Goal: Task Accomplishment & Management: Complete application form

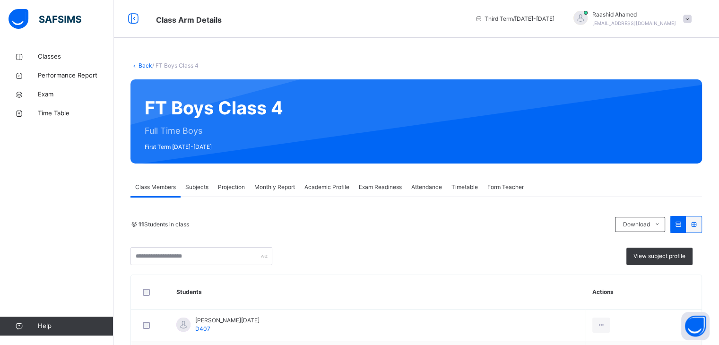
click at [239, 187] on span "Projection" at bounding box center [231, 187] width 27 height 9
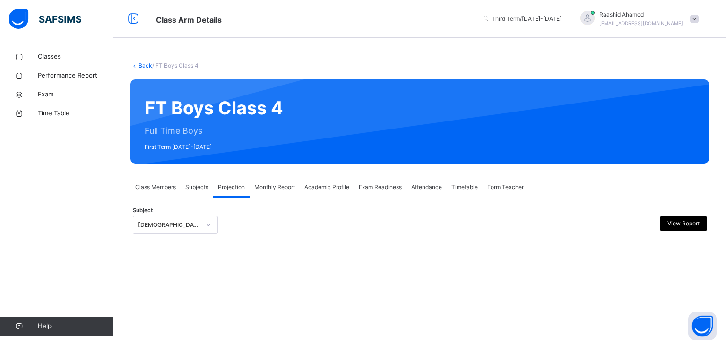
click at [197, 223] on div "[DEMOGRAPHIC_DATA] Reading" at bounding box center [169, 225] width 62 height 9
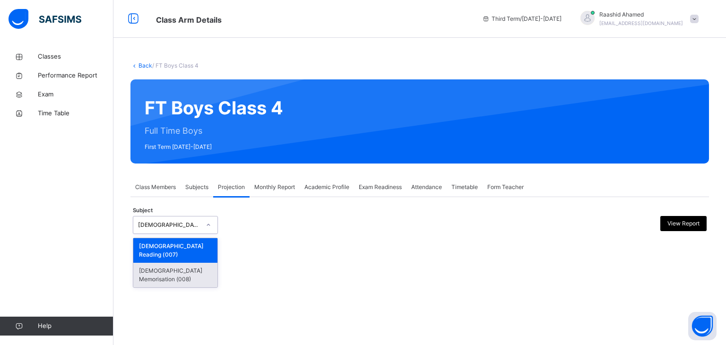
click at [190, 263] on div "[DEMOGRAPHIC_DATA] Memorisation (008)" at bounding box center [175, 275] width 84 height 25
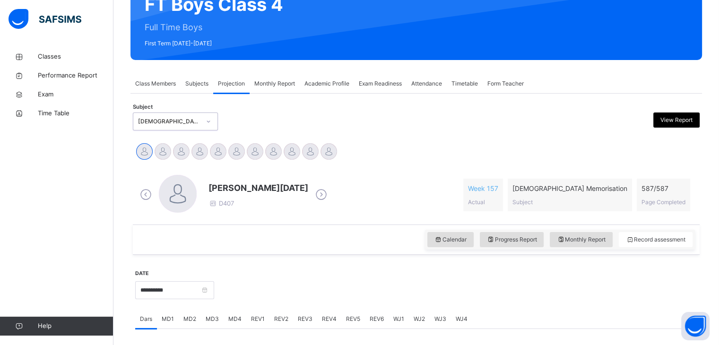
scroll to position [120, 0]
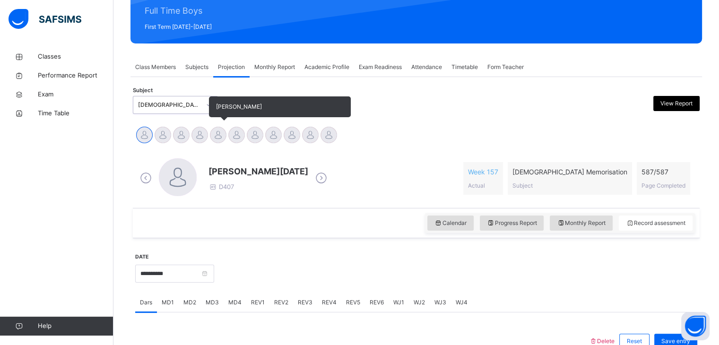
click at [217, 139] on div at bounding box center [218, 135] width 17 height 17
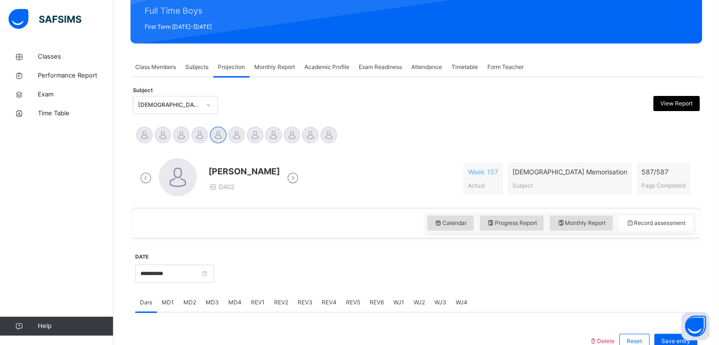
scroll to position [150, 0]
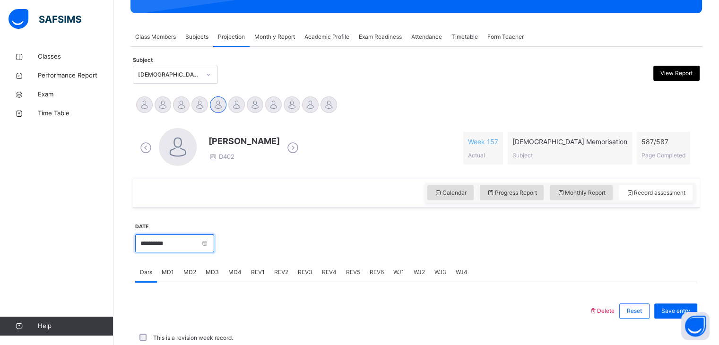
click at [214, 244] on input "**********" at bounding box center [174, 243] width 79 height 18
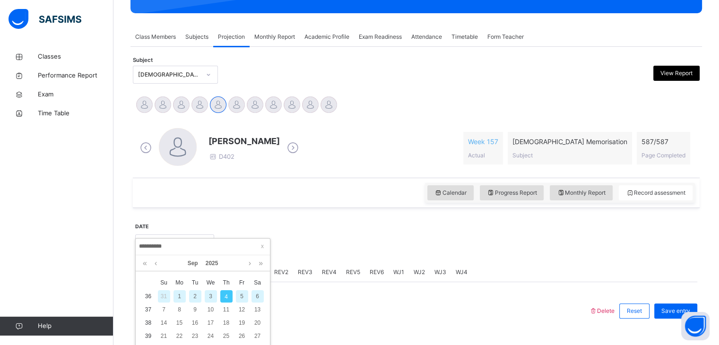
click at [180, 296] on div "1" at bounding box center [179, 296] width 12 height 12
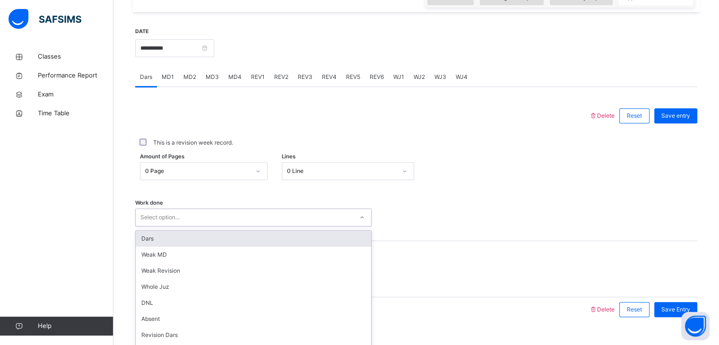
scroll to position [365, 0]
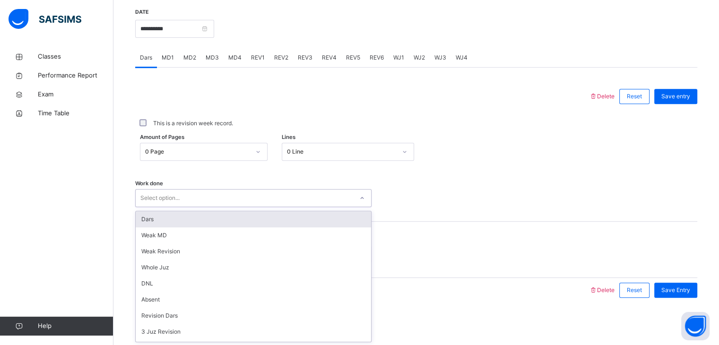
click at [182, 207] on div "option Dars focused, 1 of 16. 16 results available. Use Up and Down to choose o…" at bounding box center [253, 198] width 236 height 18
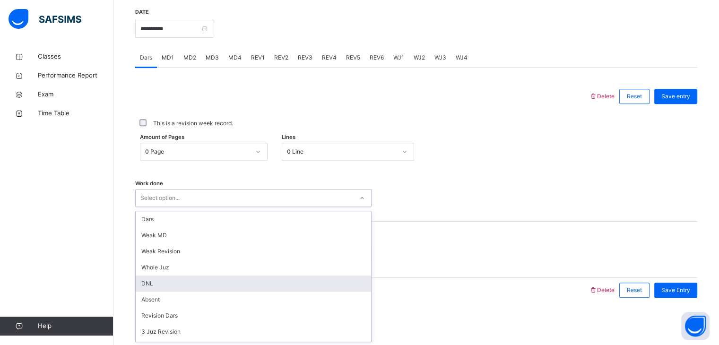
scroll to position [127, 0]
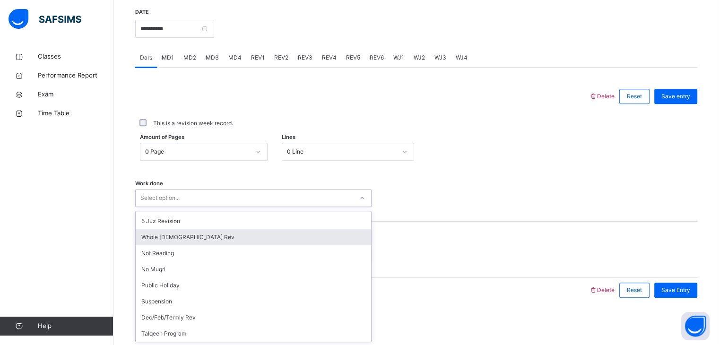
click at [195, 237] on div "Whole [DEMOGRAPHIC_DATA] Rev" at bounding box center [253, 237] width 235 height 16
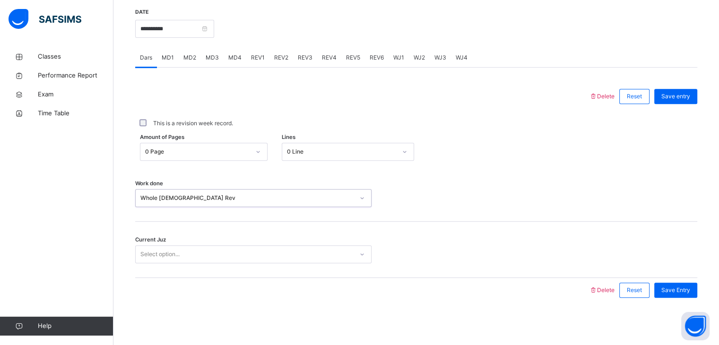
click at [172, 260] on div "Select option..." at bounding box center [159, 254] width 39 height 18
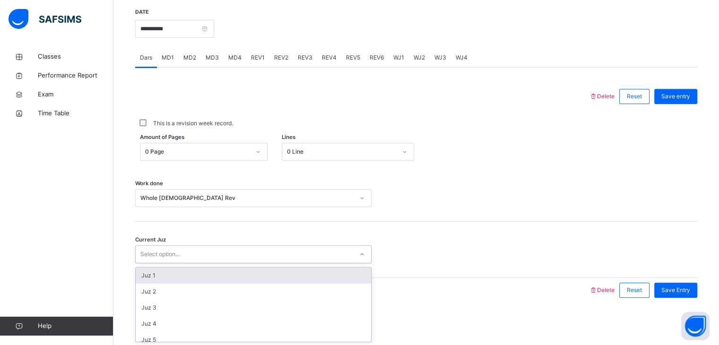
click at [167, 276] on div "Juz 1" at bounding box center [253, 275] width 235 height 16
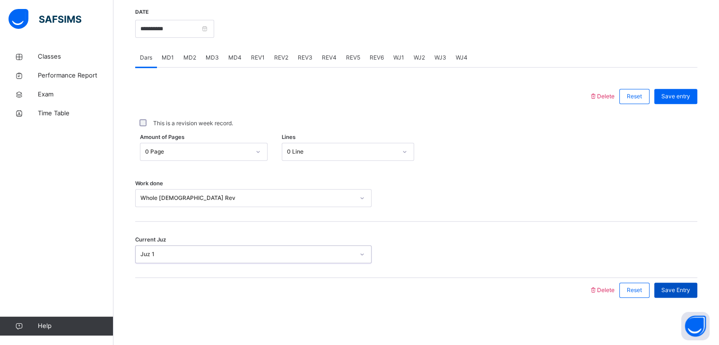
click at [689, 292] on span "Save Entry" at bounding box center [675, 290] width 29 height 9
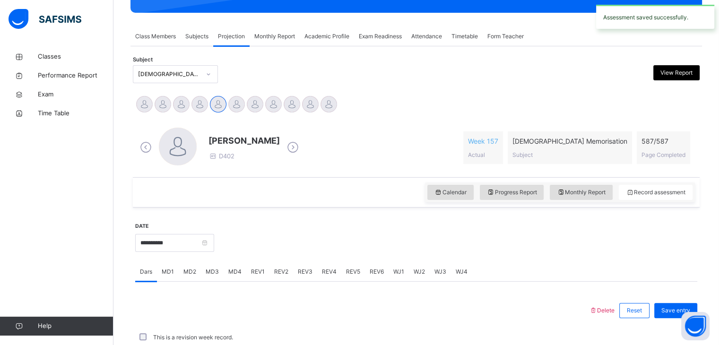
scroll to position [365, 0]
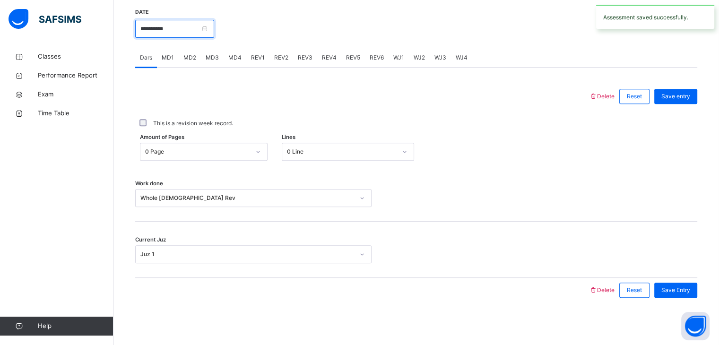
click at [173, 24] on input "**********" at bounding box center [174, 29] width 79 height 18
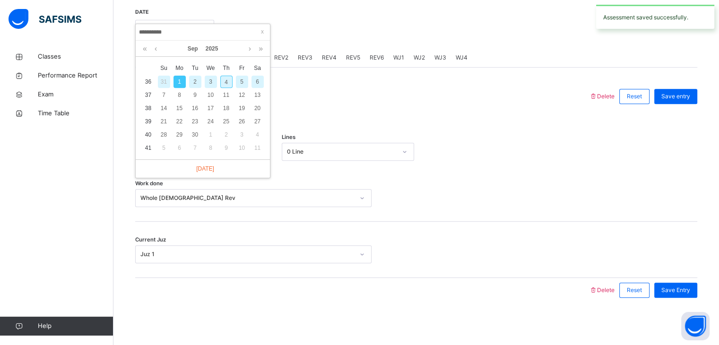
click at [198, 84] on div "2" at bounding box center [195, 82] width 12 height 12
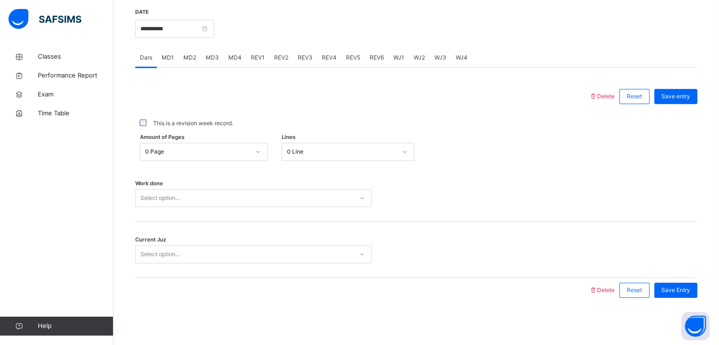
click at [196, 197] on div "Select option..." at bounding box center [244, 198] width 217 height 15
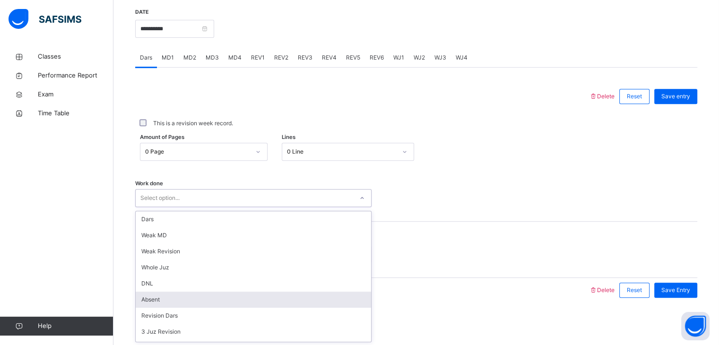
scroll to position [127, 0]
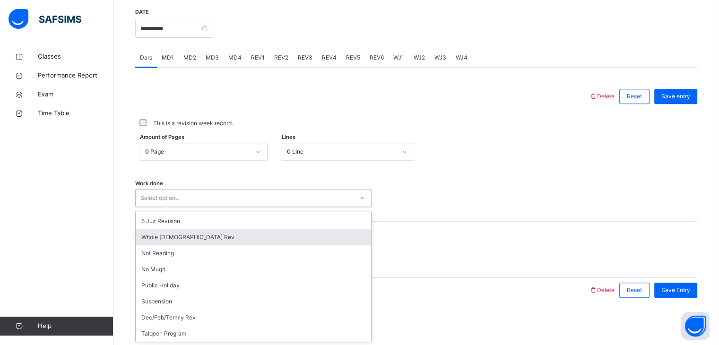
click at [175, 238] on div "Whole [DEMOGRAPHIC_DATA] Rev" at bounding box center [253, 237] width 235 height 16
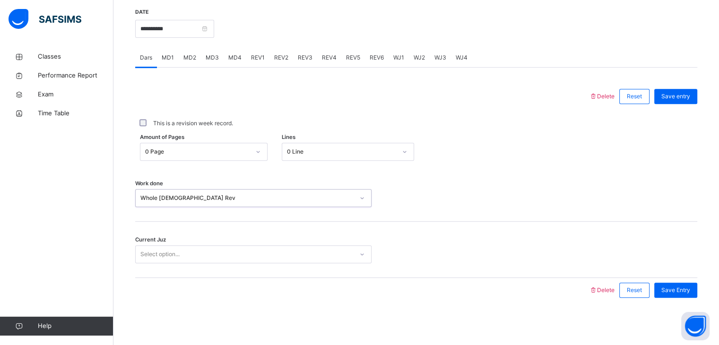
click at [172, 252] on div "Select option..." at bounding box center [159, 254] width 39 height 18
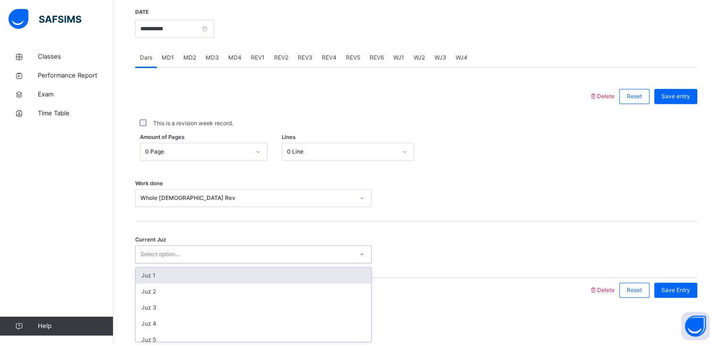
click at [169, 275] on div "Juz 1" at bounding box center [253, 275] width 235 height 16
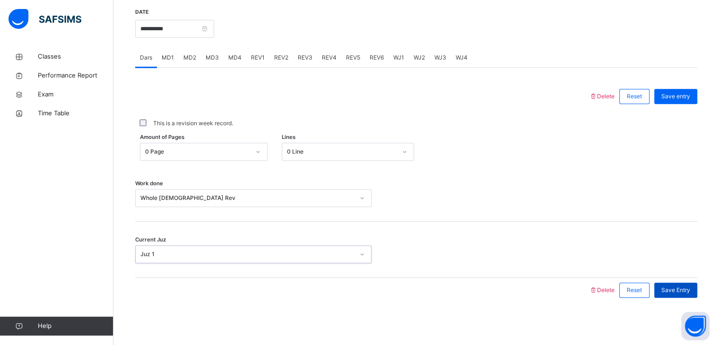
click at [671, 287] on span "Save Entry" at bounding box center [675, 290] width 29 height 9
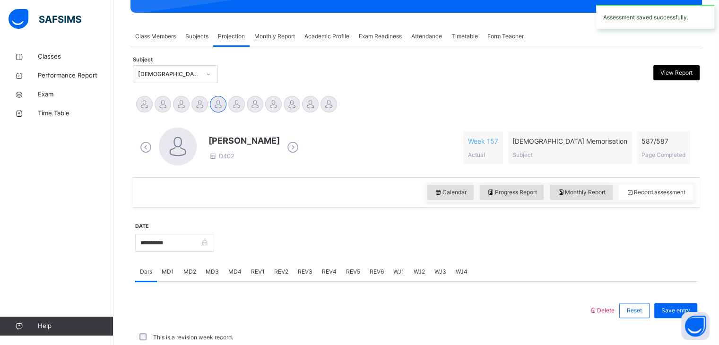
scroll to position [365, 0]
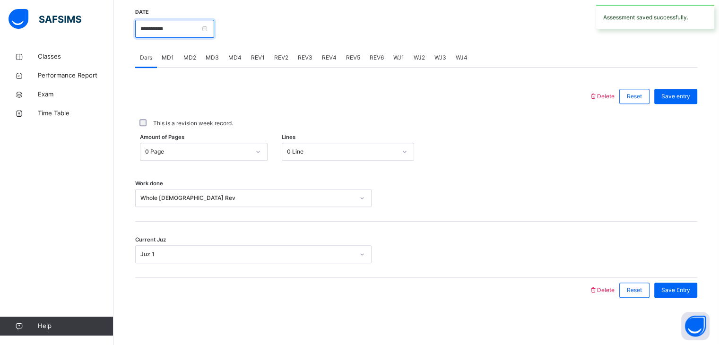
click at [196, 36] on input "**********" at bounding box center [174, 29] width 79 height 18
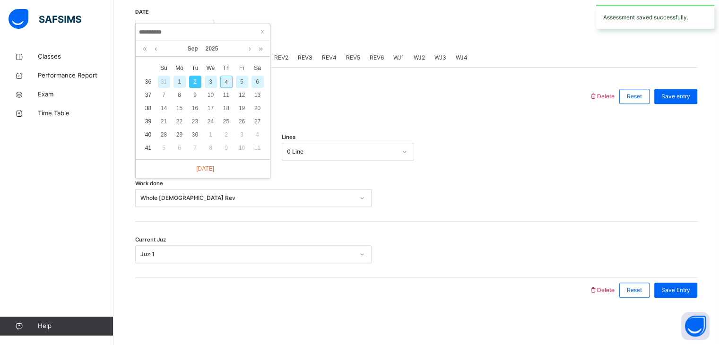
click at [207, 86] on div "3" at bounding box center [211, 82] width 12 height 12
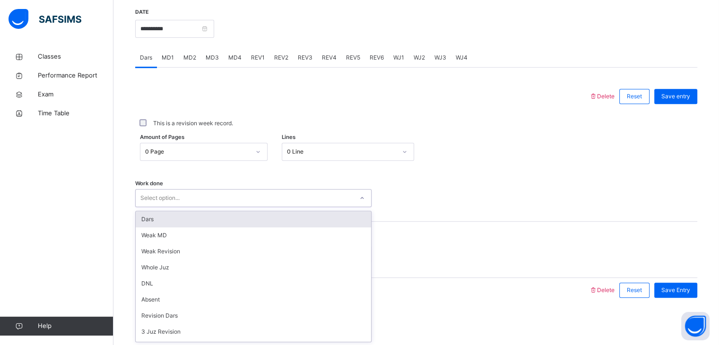
click at [185, 195] on div "Select option..." at bounding box center [244, 198] width 217 height 15
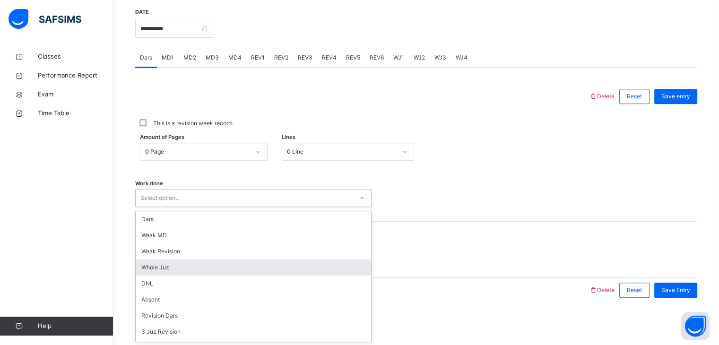
scroll to position [127, 0]
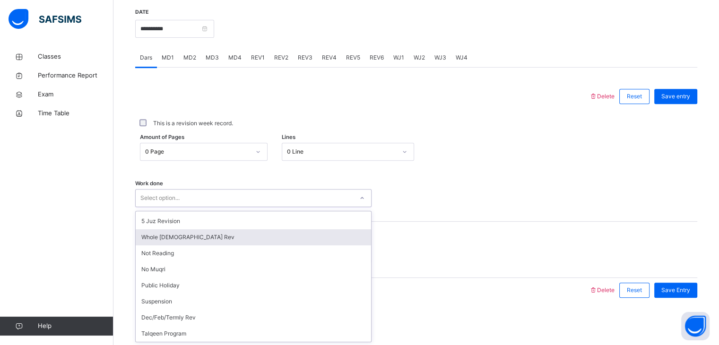
click at [167, 234] on div "Whole [DEMOGRAPHIC_DATA] Rev" at bounding box center [253, 237] width 235 height 16
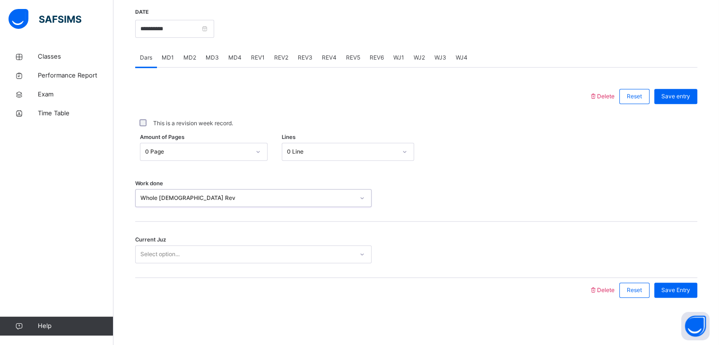
click at [163, 252] on div "Select option..." at bounding box center [159, 254] width 39 height 18
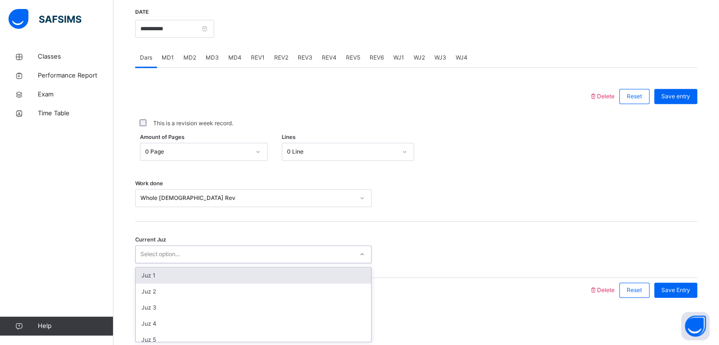
click at [163, 273] on div "Juz 1" at bounding box center [253, 275] width 235 height 16
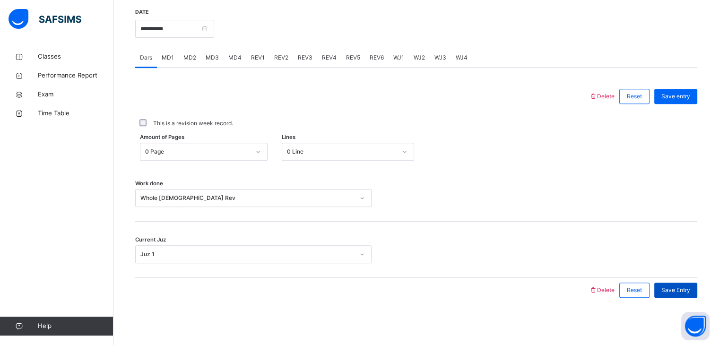
click at [682, 286] on span "Save Entry" at bounding box center [675, 290] width 29 height 9
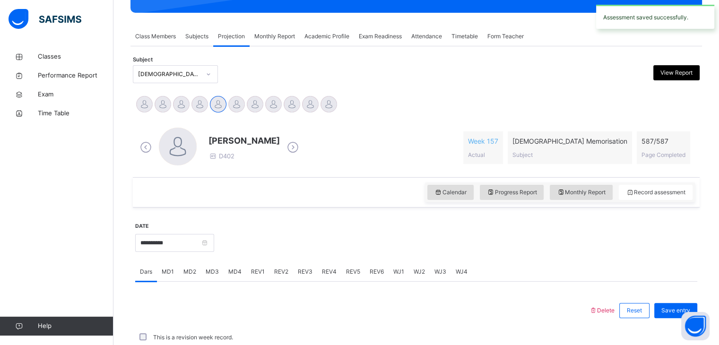
scroll to position [365, 0]
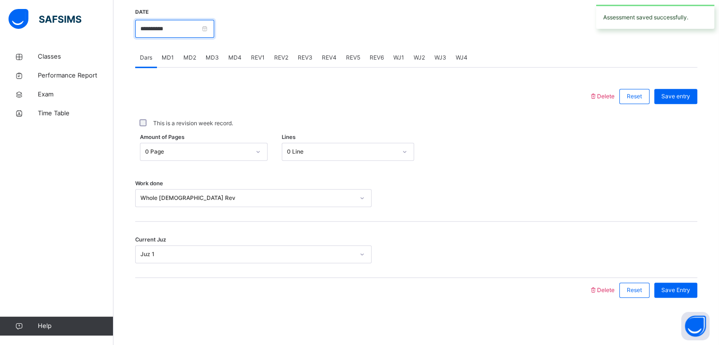
click at [195, 30] on input "**********" at bounding box center [174, 29] width 79 height 18
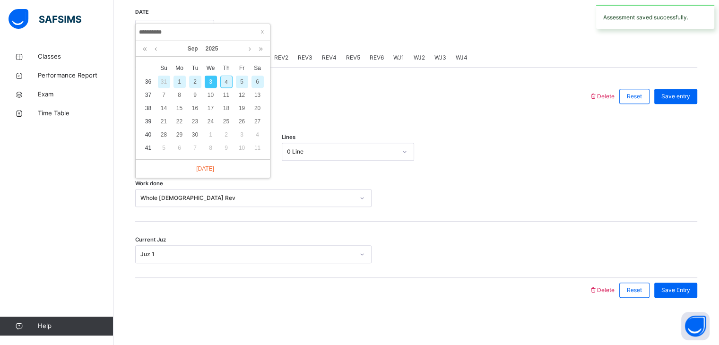
click at [229, 84] on div "4" at bounding box center [226, 82] width 12 height 12
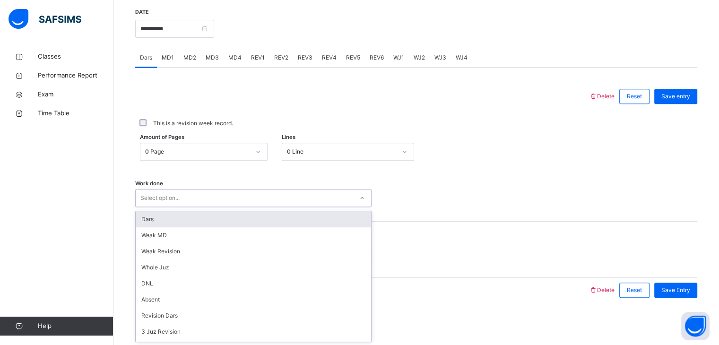
click at [184, 199] on div "Select option..." at bounding box center [244, 198] width 217 height 15
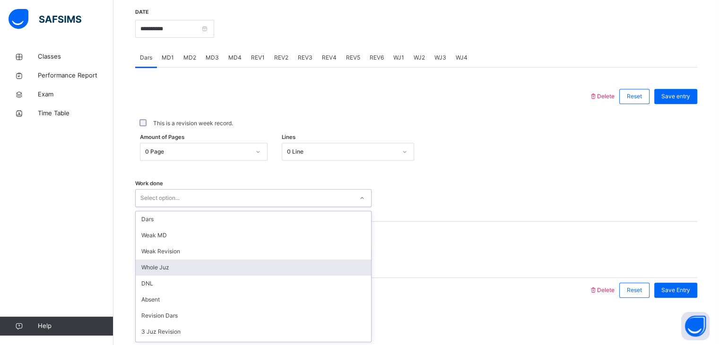
scroll to position [127, 0]
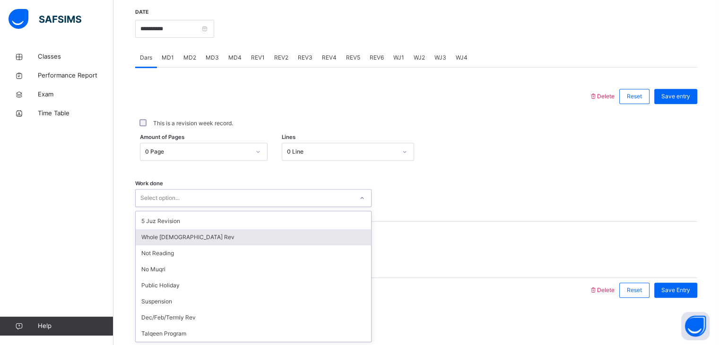
click at [169, 233] on div "Whole [DEMOGRAPHIC_DATA] Rev" at bounding box center [253, 237] width 235 height 16
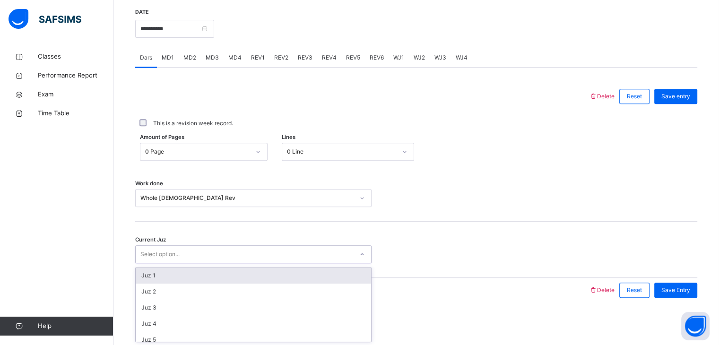
click at [324, 257] on div "Select option..." at bounding box center [244, 254] width 217 height 15
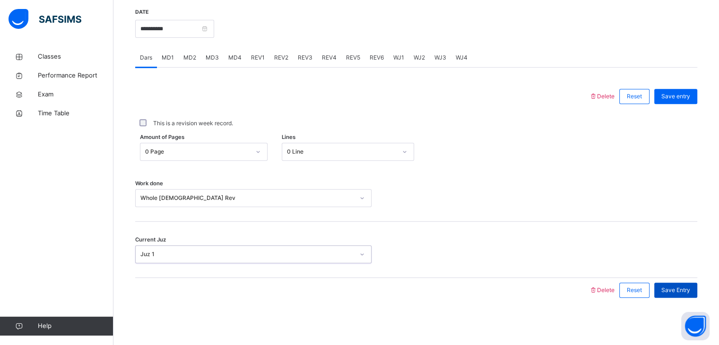
click at [690, 292] on span "Save Entry" at bounding box center [675, 290] width 29 height 9
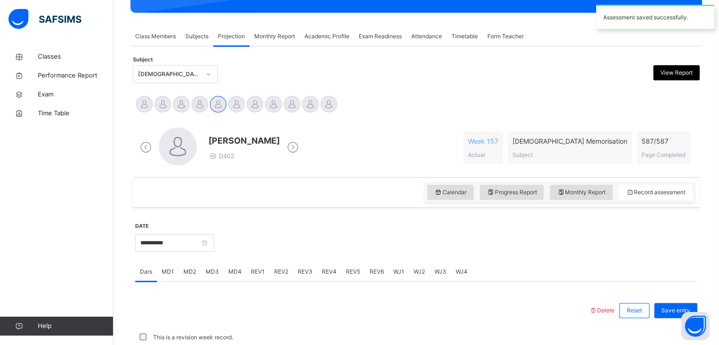
scroll to position [365, 0]
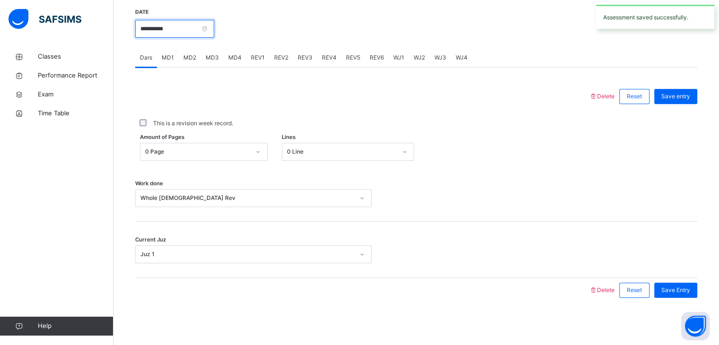
click at [211, 31] on input "**********" at bounding box center [174, 29] width 79 height 18
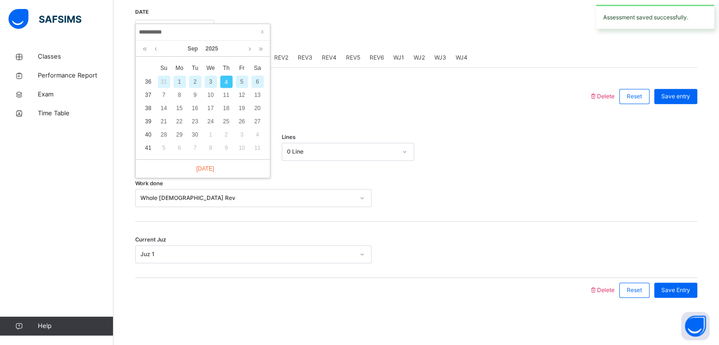
click at [241, 81] on div "5" at bounding box center [242, 82] width 12 height 12
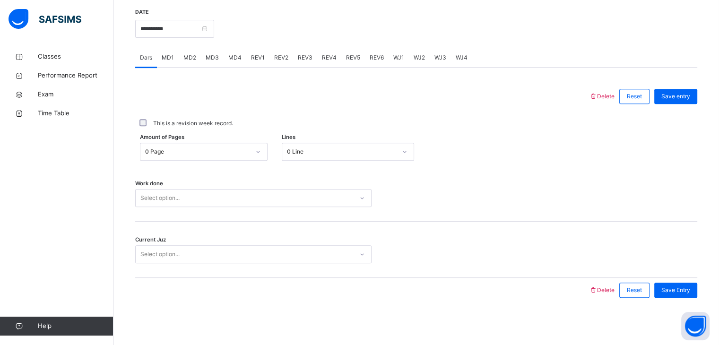
click at [189, 198] on div "Select option..." at bounding box center [244, 198] width 217 height 15
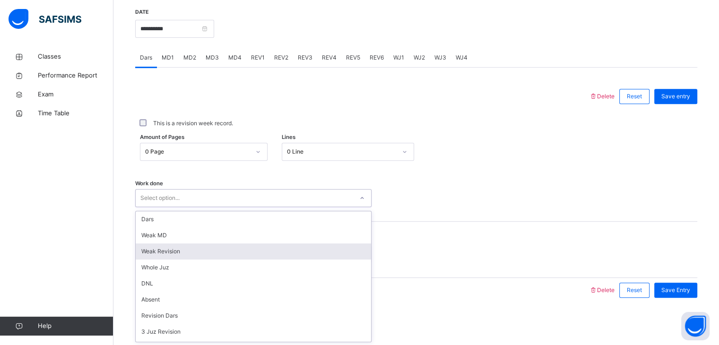
scroll to position [127, 0]
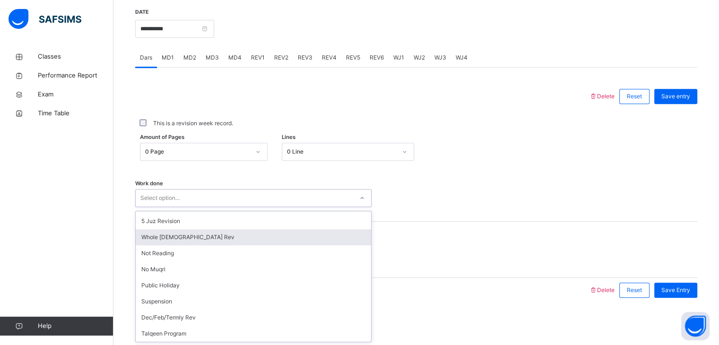
click at [173, 235] on div "Whole [DEMOGRAPHIC_DATA] Rev" at bounding box center [253, 237] width 235 height 16
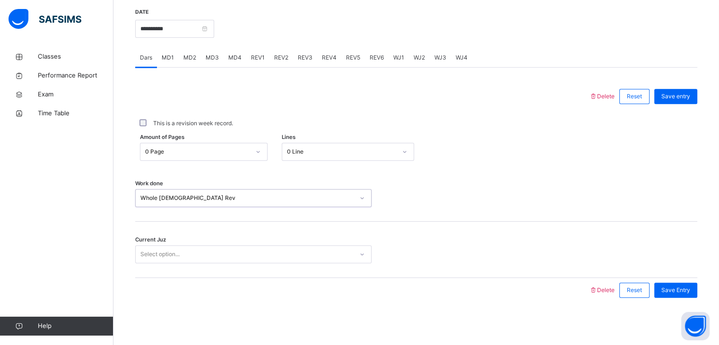
click at [167, 256] on div "Select option..." at bounding box center [159, 254] width 39 height 18
click at [686, 295] on div "Save Entry" at bounding box center [675, 290] width 43 height 15
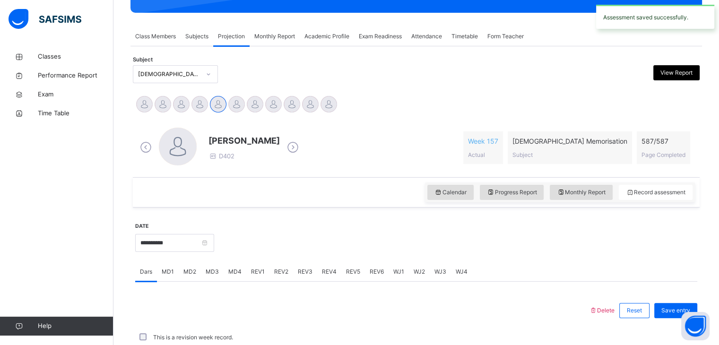
scroll to position [365, 0]
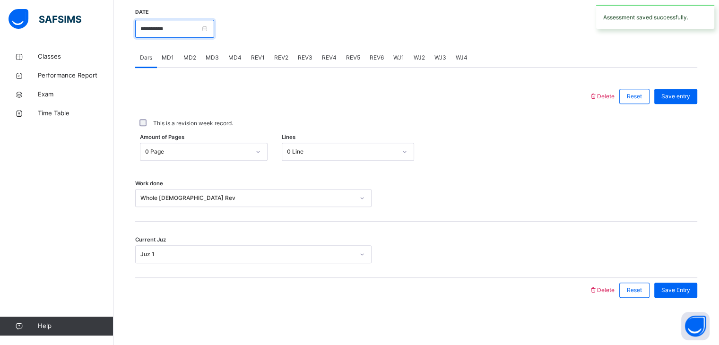
click at [180, 31] on input "**********" at bounding box center [174, 29] width 79 height 18
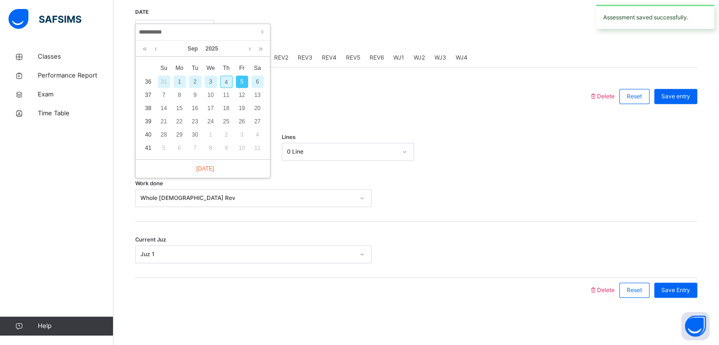
click at [253, 85] on div "6" at bounding box center [257, 82] width 12 height 12
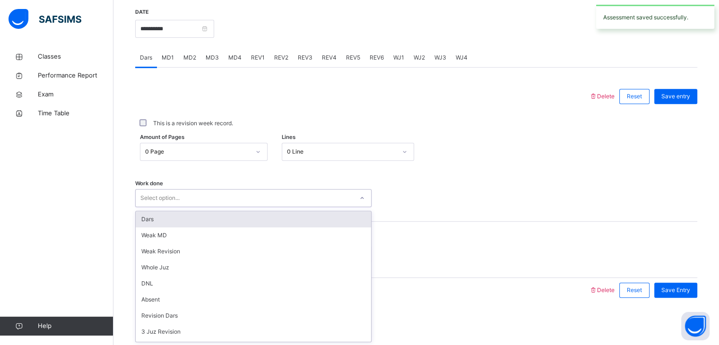
click at [164, 204] on div "Select option..." at bounding box center [159, 198] width 39 height 18
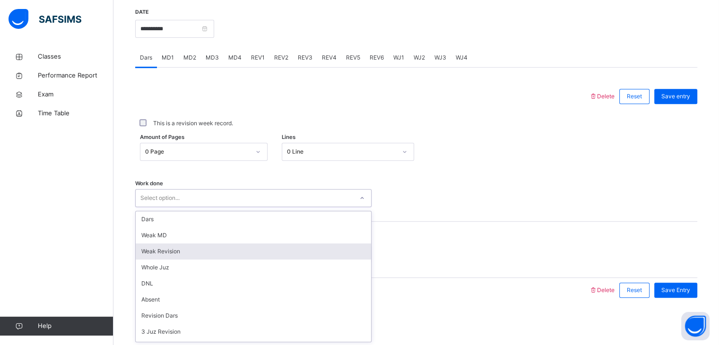
scroll to position [127, 0]
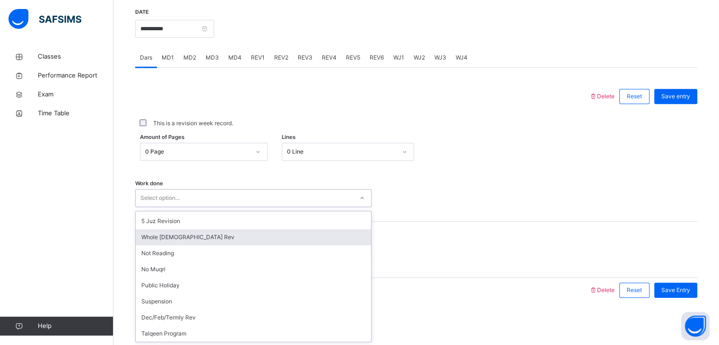
click at [176, 232] on div "Whole [DEMOGRAPHIC_DATA] Rev" at bounding box center [253, 237] width 235 height 16
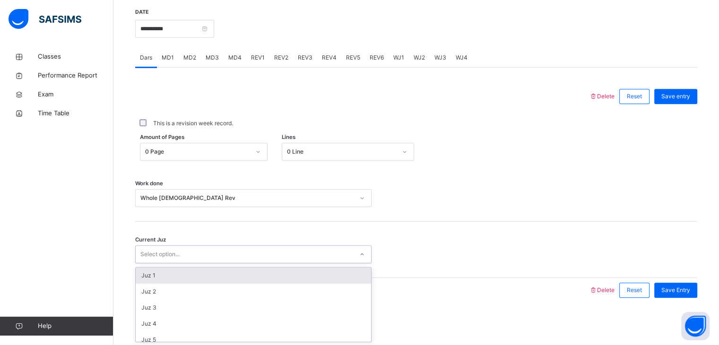
click at [179, 259] on div "Select option..." at bounding box center [159, 254] width 39 height 18
click at [180, 271] on div "Juz 1" at bounding box center [253, 275] width 235 height 16
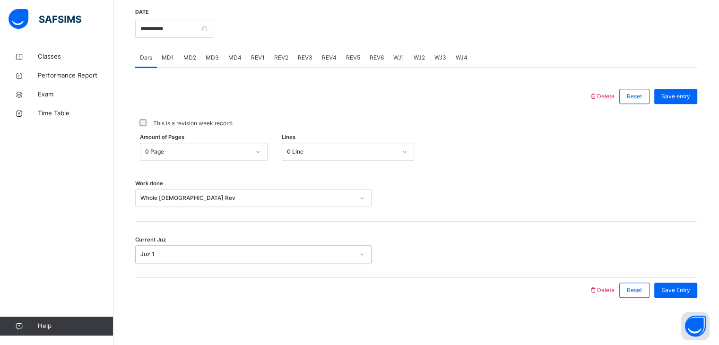
click at [669, 297] on div "Save Entry" at bounding box center [675, 290] width 43 height 15
click at [669, 295] on div "Save Entry" at bounding box center [675, 290] width 43 height 15
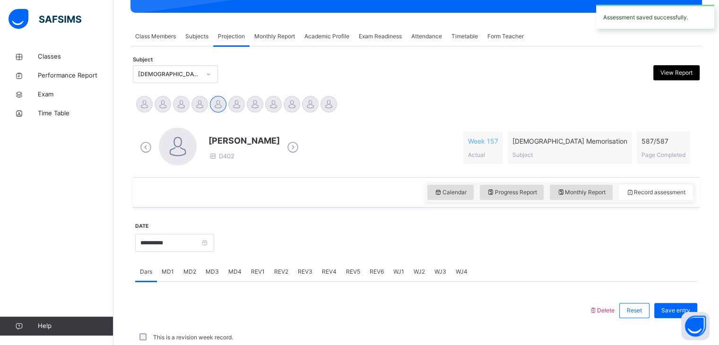
scroll to position [365, 0]
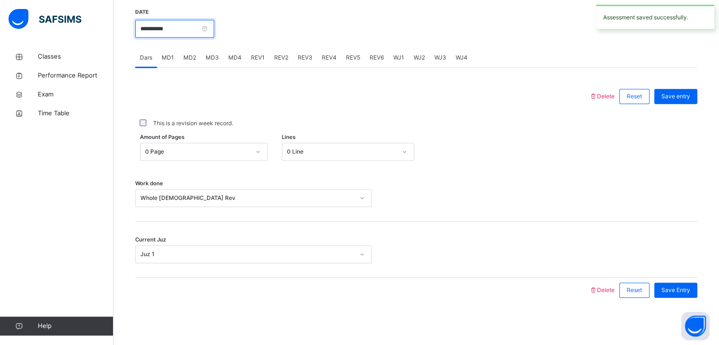
click at [191, 34] on input "**********" at bounding box center [174, 29] width 79 height 18
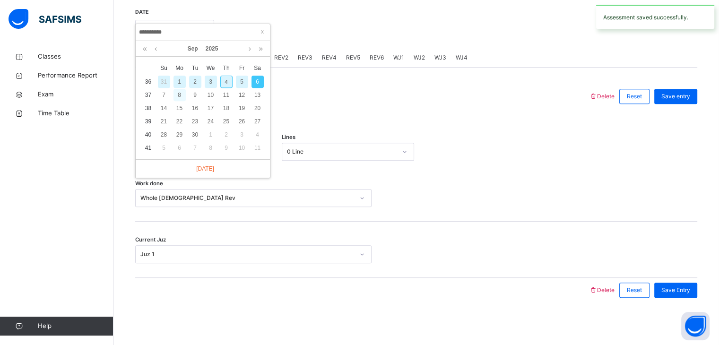
click at [173, 94] on div "8" at bounding box center [179, 95] width 12 height 12
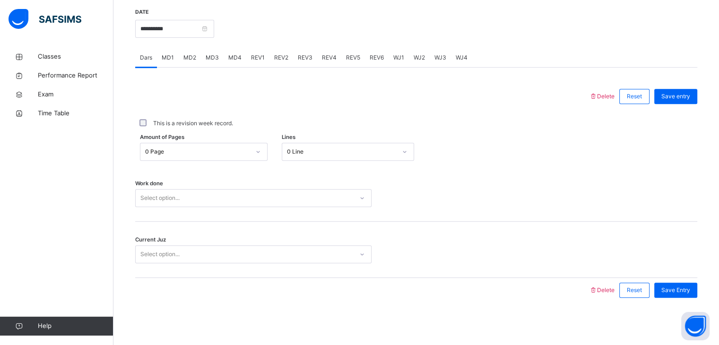
click at [195, 201] on div "Select option..." at bounding box center [244, 198] width 217 height 15
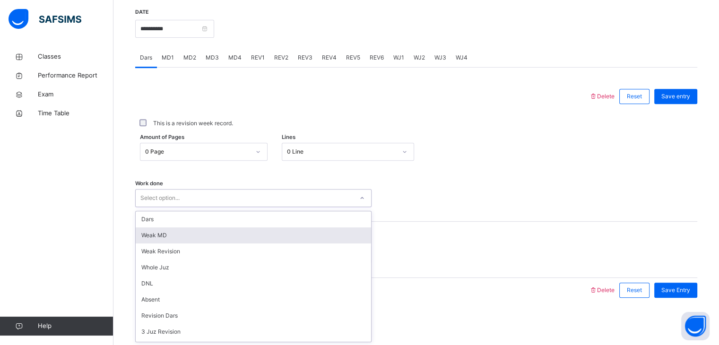
scroll to position [127, 0]
click at [203, 239] on div "Whole [DEMOGRAPHIC_DATA] Rev" at bounding box center [253, 237] width 235 height 16
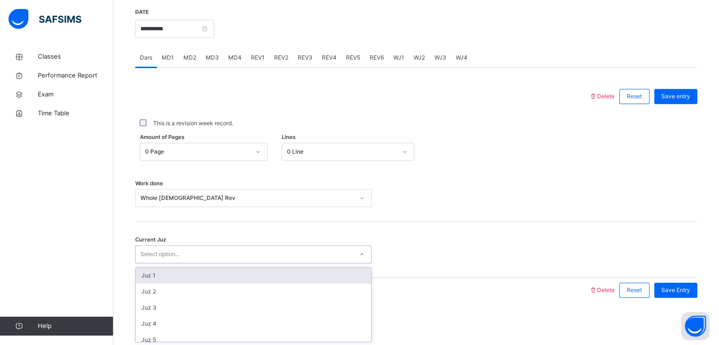
click at [191, 257] on div "Select option..." at bounding box center [244, 254] width 217 height 15
click at [189, 274] on div "Juz 1" at bounding box center [253, 275] width 235 height 16
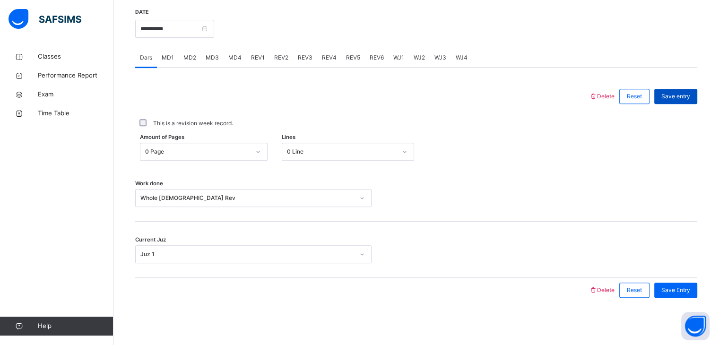
click at [675, 96] on span "Save entry" at bounding box center [675, 96] width 29 height 9
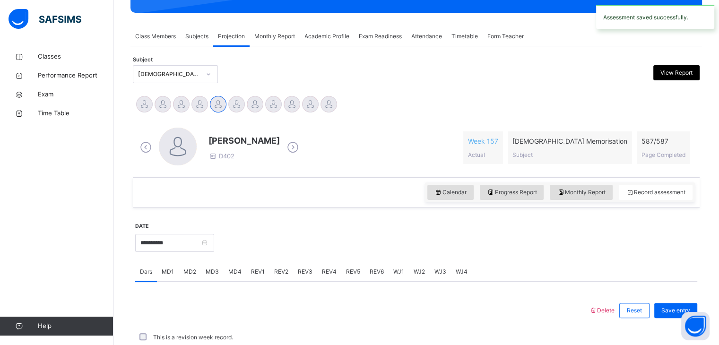
scroll to position [365, 0]
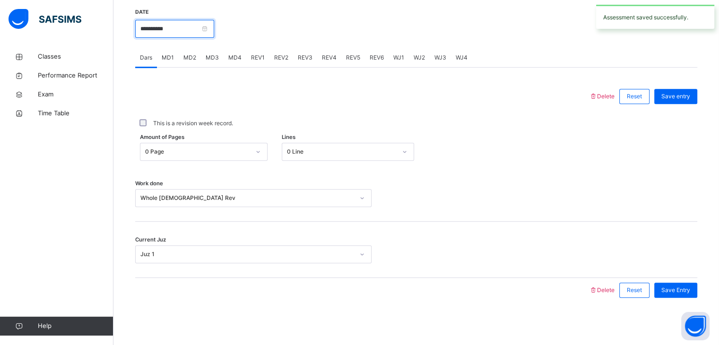
click at [207, 29] on input "**********" at bounding box center [174, 29] width 79 height 18
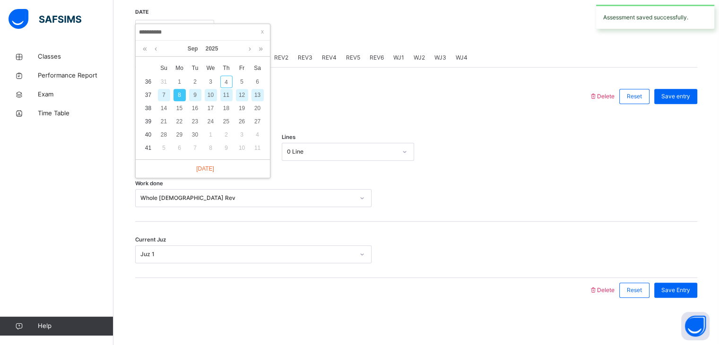
click at [193, 96] on div "9" at bounding box center [195, 95] width 12 height 12
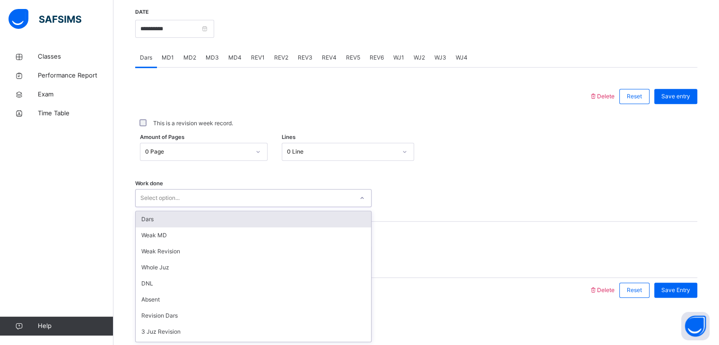
click at [197, 191] on div "Select option..." at bounding box center [244, 198] width 217 height 15
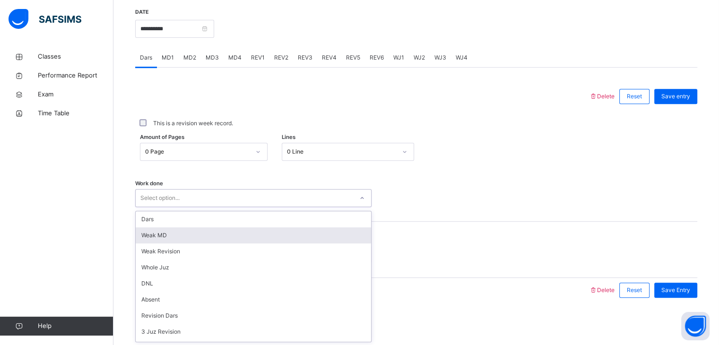
scroll to position [127, 0]
click at [189, 241] on div "Whole [DEMOGRAPHIC_DATA] Rev" at bounding box center [253, 237] width 235 height 16
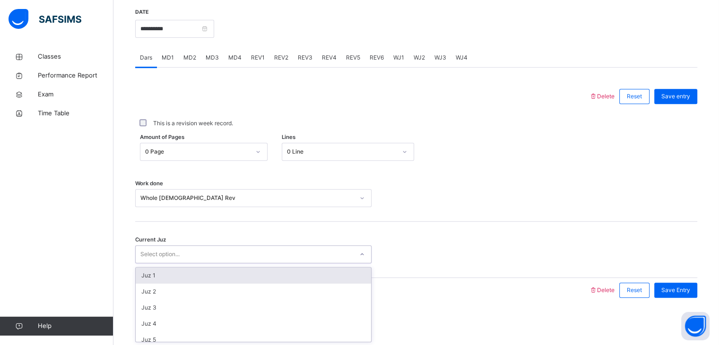
click at [184, 255] on div "Select option..." at bounding box center [244, 254] width 217 height 15
click at [183, 281] on div "Juz 1" at bounding box center [253, 275] width 235 height 16
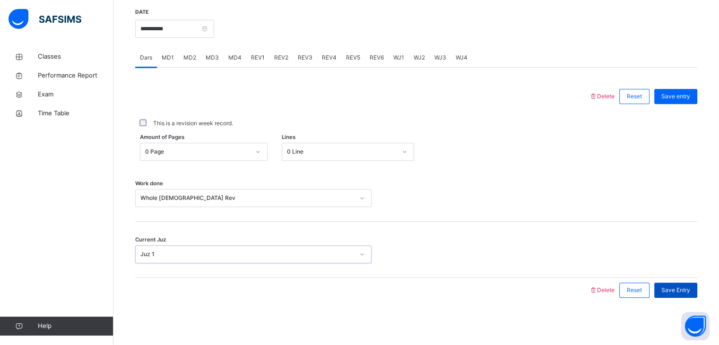
click at [695, 293] on div "Save Entry" at bounding box center [675, 290] width 43 height 15
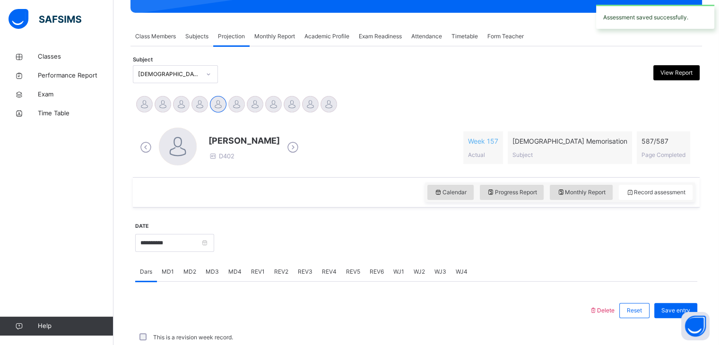
scroll to position [365, 0]
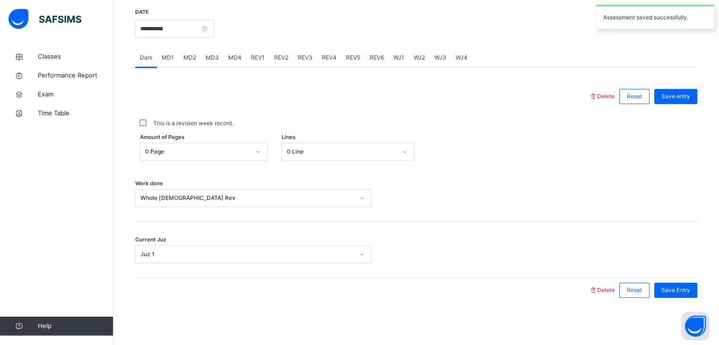
click at [181, 36] on div "**********" at bounding box center [174, 28] width 79 height 41
click at [185, 30] on input "**********" at bounding box center [174, 29] width 79 height 18
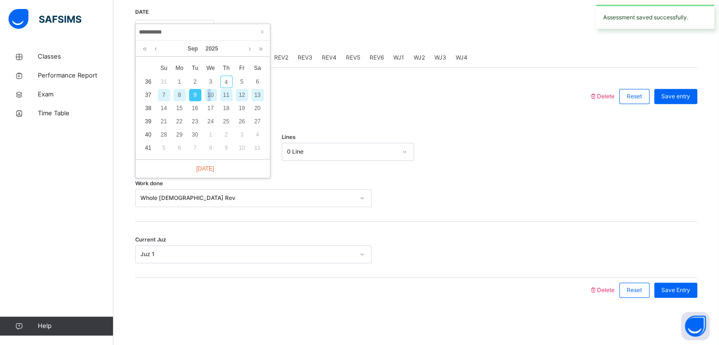
click at [208, 96] on div "10" at bounding box center [211, 95] width 12 height 12
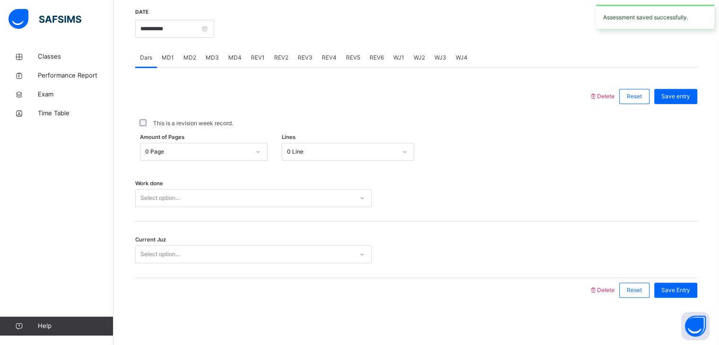
click at [207, 197] on div "Select option..." at bounding box center [244, 198] width 217 height 15
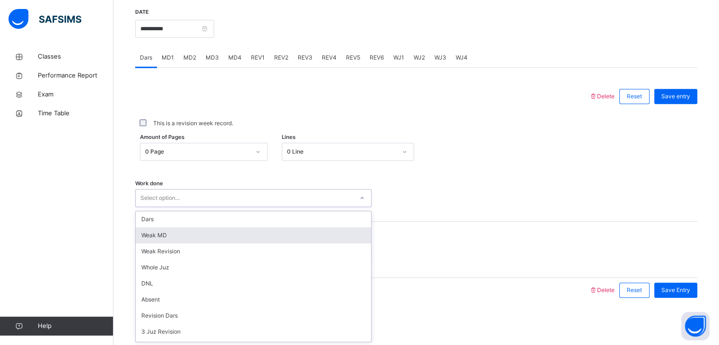
scroll to position [127, 0]
click at [201, 233] on div "Whole [DEMOGRAPHIC_DATA] Rev" at bounding box center [253, 237] width 235 height 16
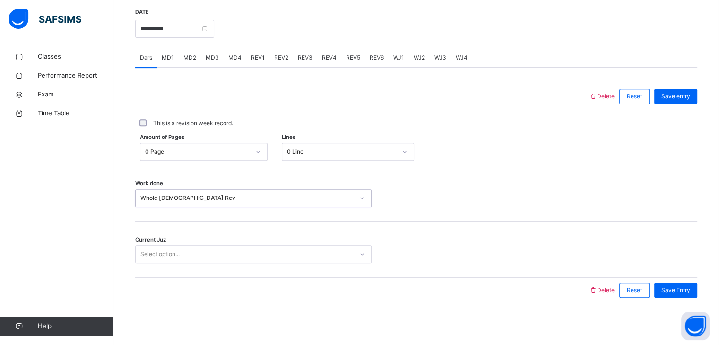
click at [191, 253] on div "Select option..." at bounding box center [244, 254] width 217 height 15
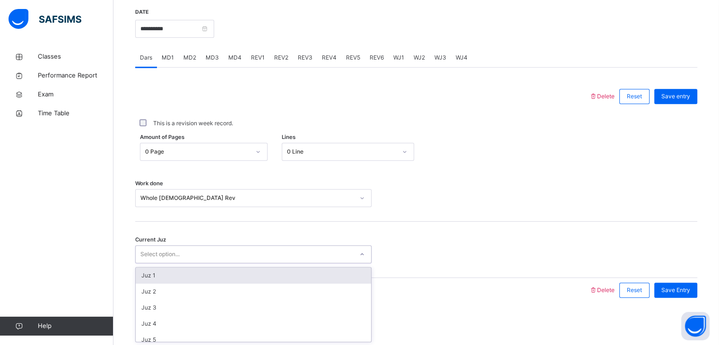
click at [184, 275] on div "Juz 1" at bounding box center [253, 275] width 235 height 16
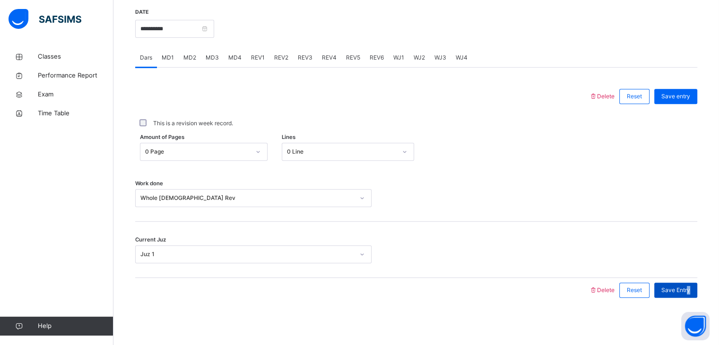
click at [694, 297] on div "Save Entry" at bounding box center [673, 290] width 48 height 25
click at [693, 297] on div "Save Entry" at bounding box center [675, 290] width 43 height 15
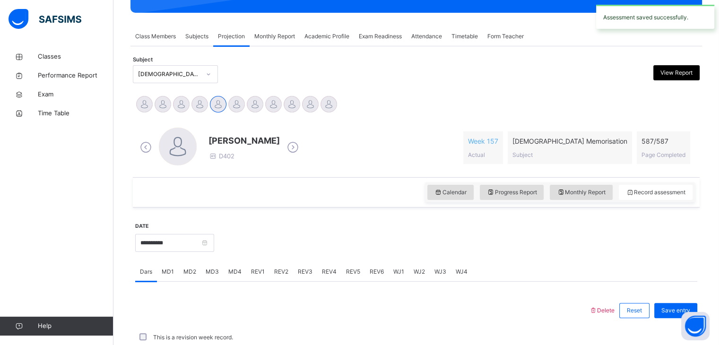
scroll to position [365, 0]
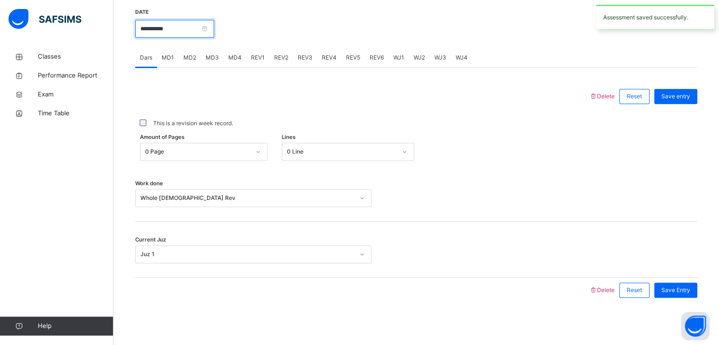
click at [197, 27] on input "**********" at bounding box center [174, 29] width 79 height 18
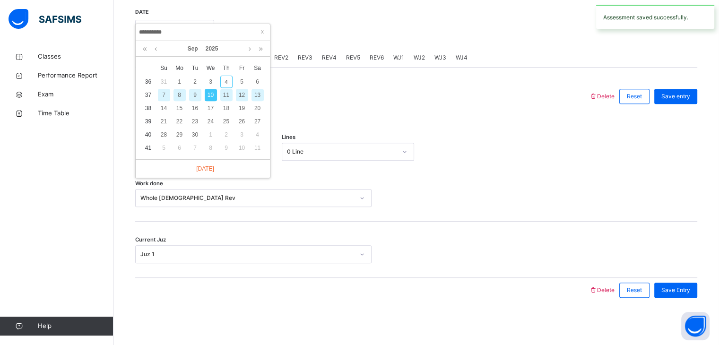
click at [223, 93] on div "11" at bounding box center [226, 95] width 12 height 12
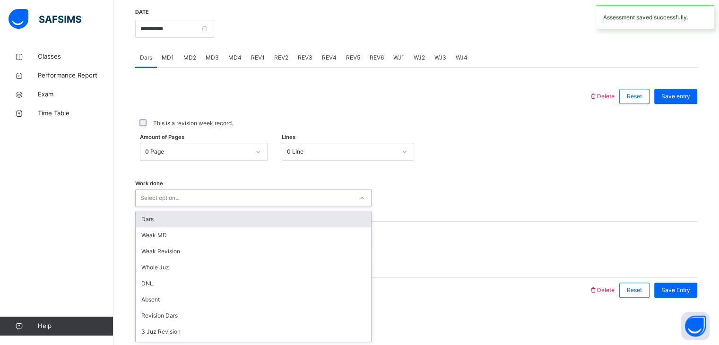
click at [188, 198] on div "Select option..." at bounding box center [244, 198] width 217 height 15
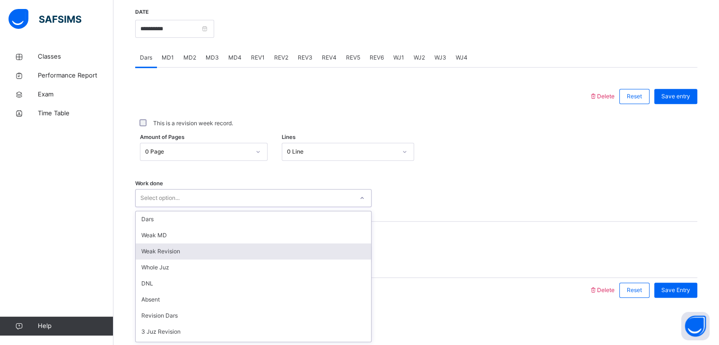
scroll to position [127, 0]
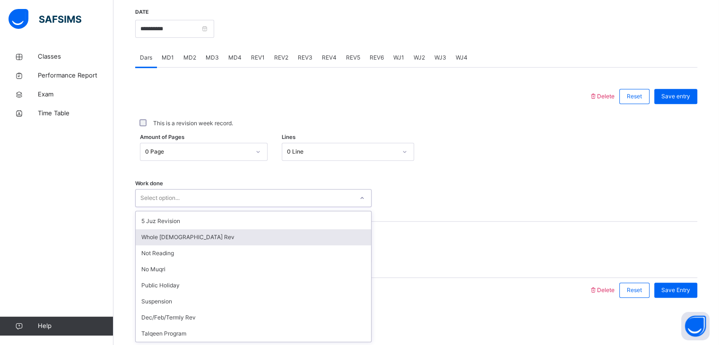
click at [176, 235] on div "Whole [DEMOGRAPHIC_DATA] Rev" at bounding box center [253, 237] width 235 height 16
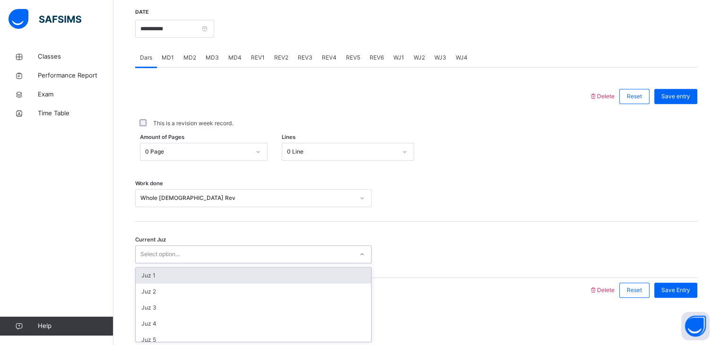
click at [189, 253] on div "Select option..." at bounding box center [244, 254] width 217 height 15
click at [181, 273] on div "Juz 1" at bounding box center [253, 275] width 235 height 16
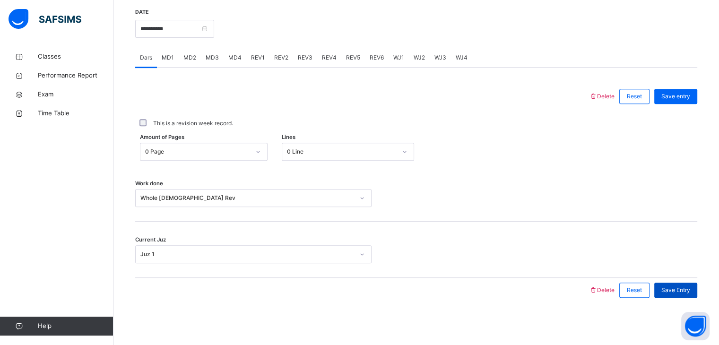
click at [682, 289] on div "Save Entry" at bounding box center [675, 290] width 43 height 15
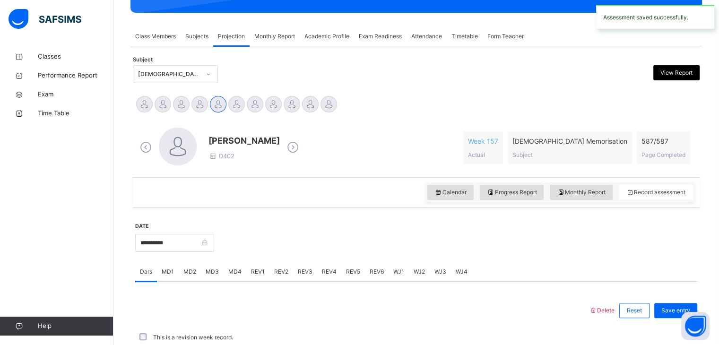
scroll to position [365, 0]
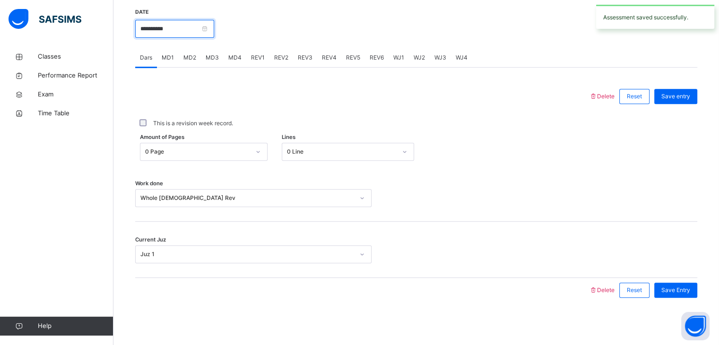
click at [198, 25] on input "**********" at bounding box center [174, 29] width 79 height 18
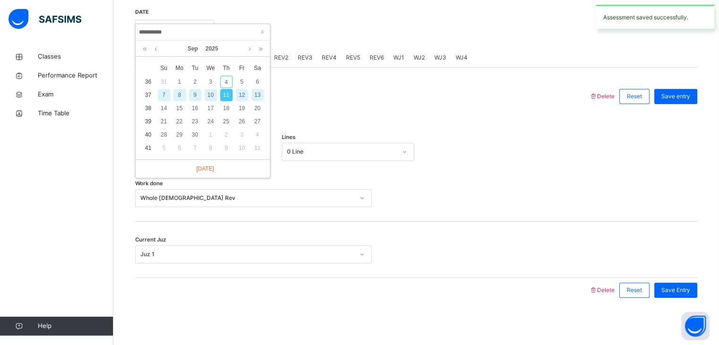
click at [240, 97] on div "12" at bounding box center [242, 95] width 12 height 12
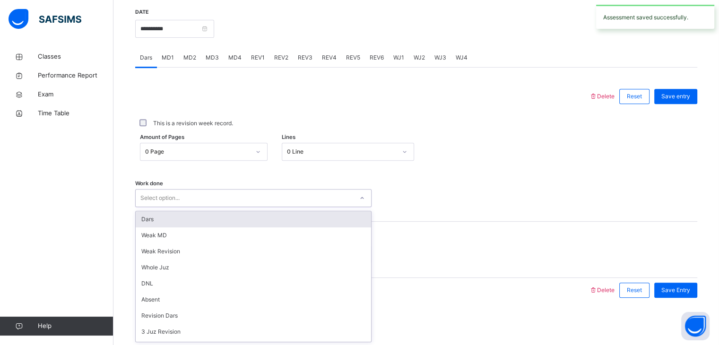
click at [195, 202] on div "Select option..." at bounding box center [244, 198] width 217 height 15
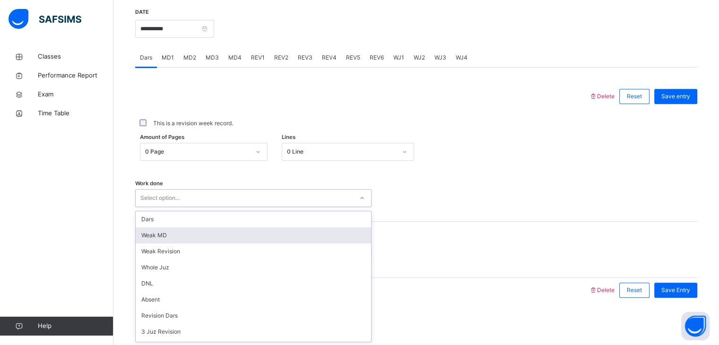
scroll to position [127, 0]
click at [192, 234] on div "Whole [DEMOGRAPHIC_DATA] Rev" at bounding box center [253, 237] width 235 height 16
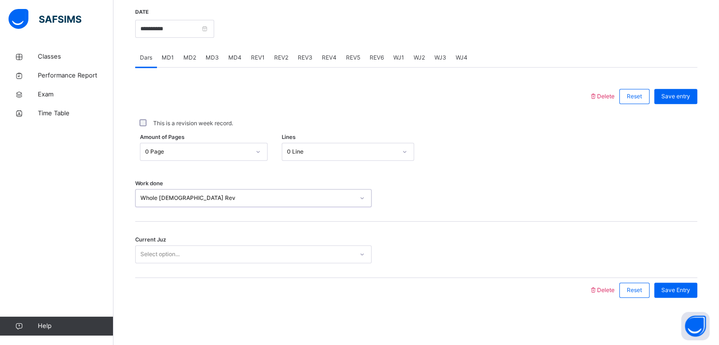
click at [179, 261] on div "Select option..." at bounding box center [159, 254] width 39 height 18
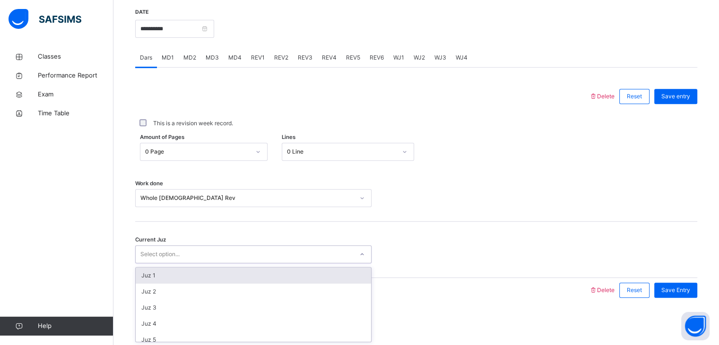
click at [179, 275] on div "Juz 1" at bounding box center [253, 275] width 235 height 16
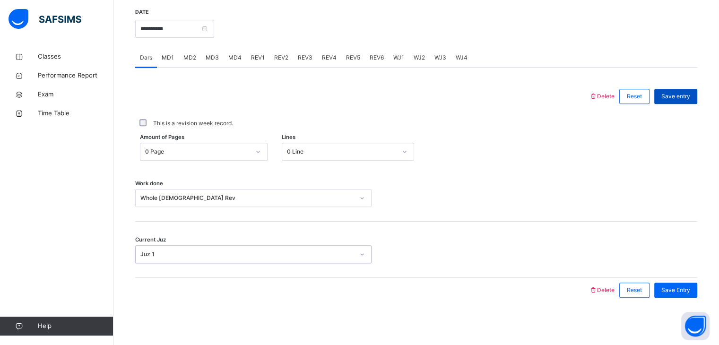
click at [677, 100] on span "Save entry" at bounding box center [675, 96] width 29 height 9
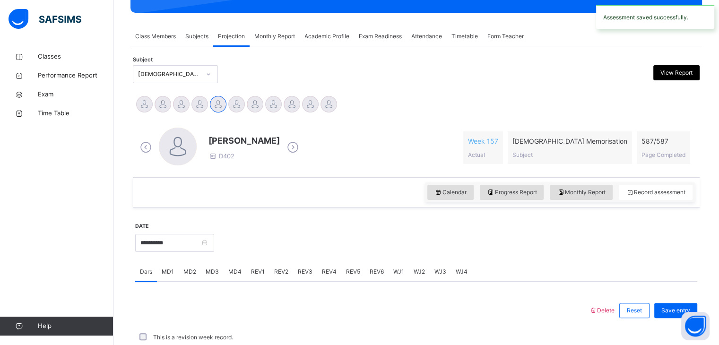
scroll to position [365, 0]
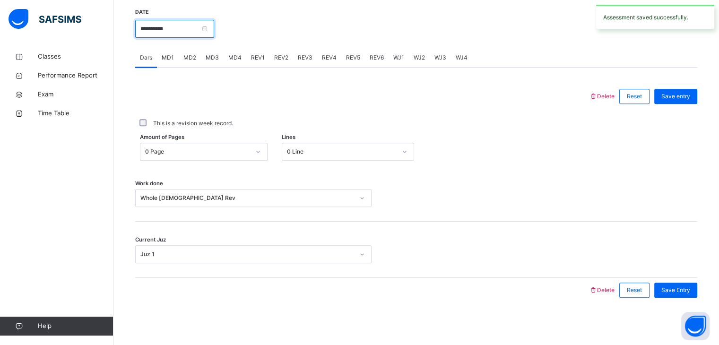
click at [188, 31] on input "**********" at bounding box center [174, 29] width 79 height 18
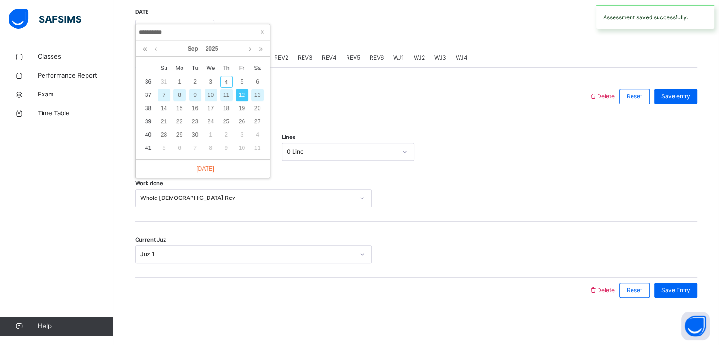
click at [188, 31] on input "**********" at bounding box center [202, 32] width 129 height 10
click at [256, 94] on div "13" at bounding box center [257, 95] width 12 height 12
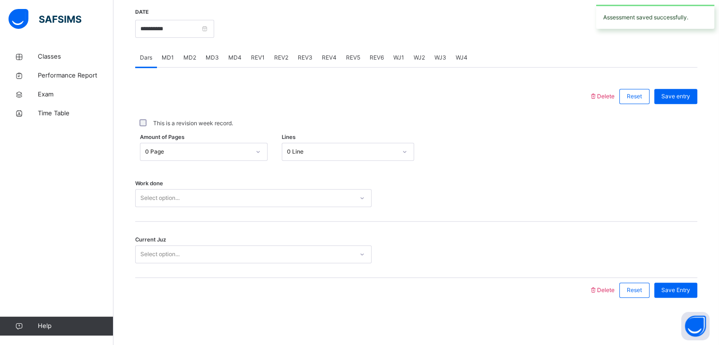
click at [187, 198] on div "Select option..." at bounding box center [244, 198] width 217 height 15
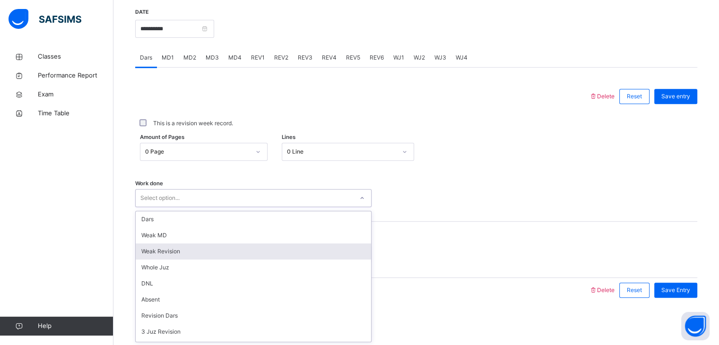
scroll to position [127, 0]
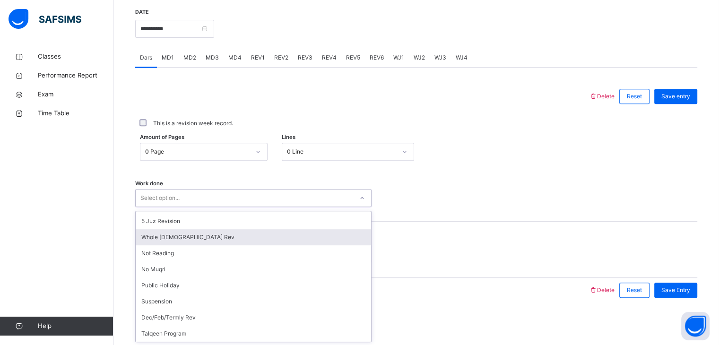
click at [186, 239] on div "Whole [DEMOGRAPHIC_DATA] Rev" at bounding box center [253, 237] width 235 height 16
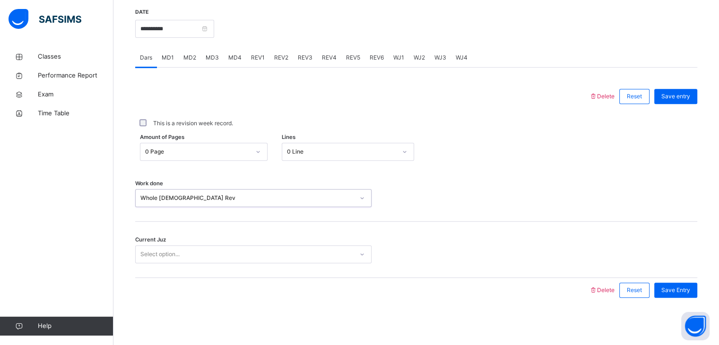
click at [185, 254] on div "Select option..." at bounding box center [244, 254] width 217 height 15
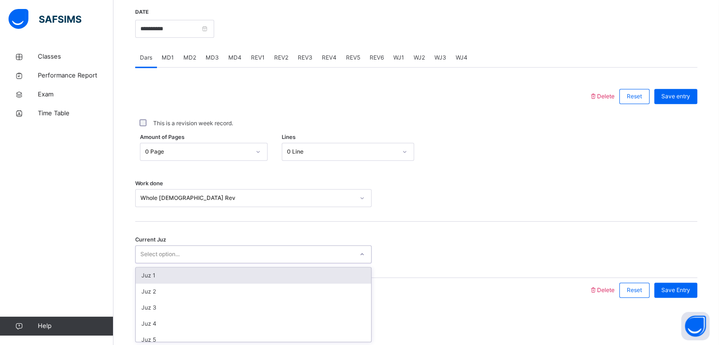
click at [181, 273] on div "Juz 1" at bounding box center [253, 275] width 235 height 16
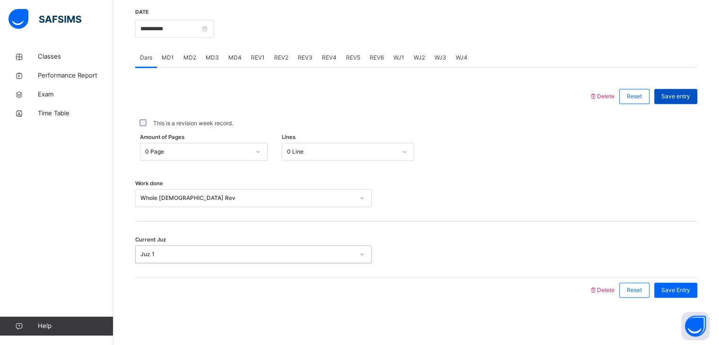
click at [696, 101] on div "Save entry" at bounding box center [675, 96] width 43 height 15
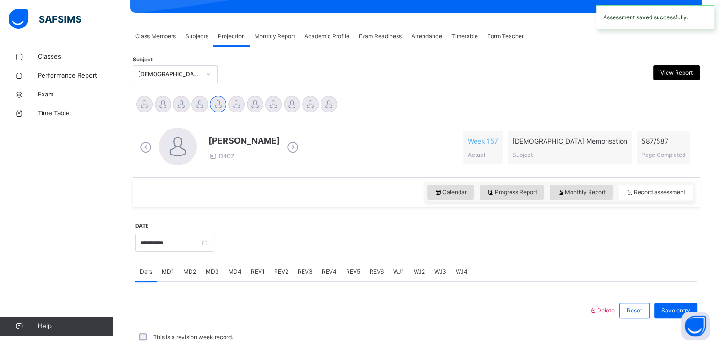
scroll to position [365, 0]
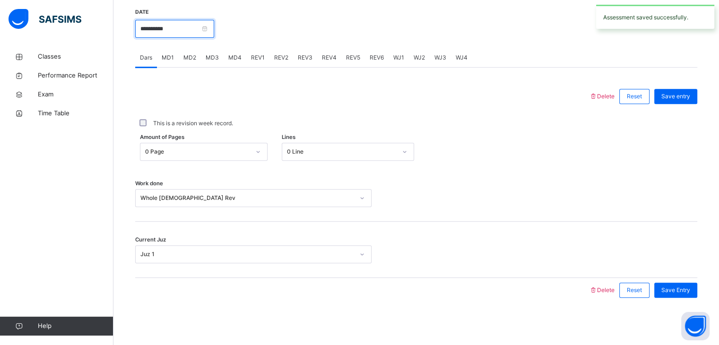
click at [210, 34] on input "**********" at bounding box center [174, 29] width 79 height 18
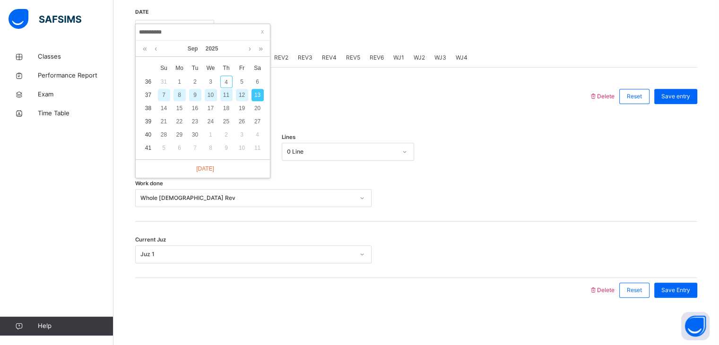
click at [221, 82] on div "4" at bounding box center [226, 82] width 12 height 12
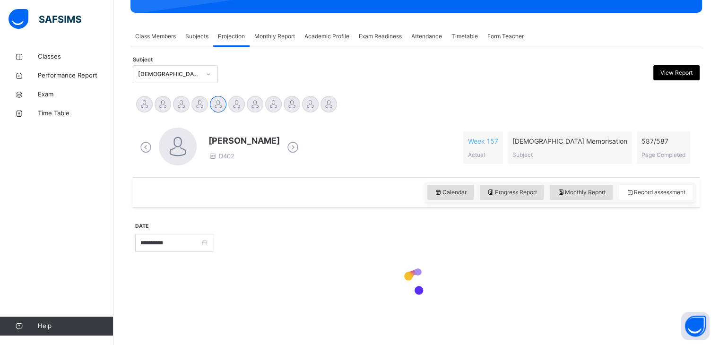
type input "**********"
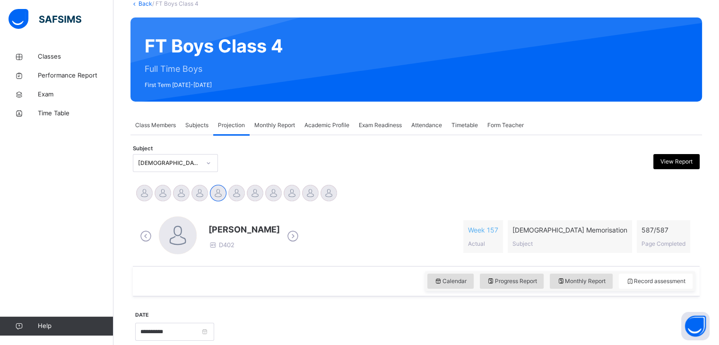
scroll to position [0, 0]
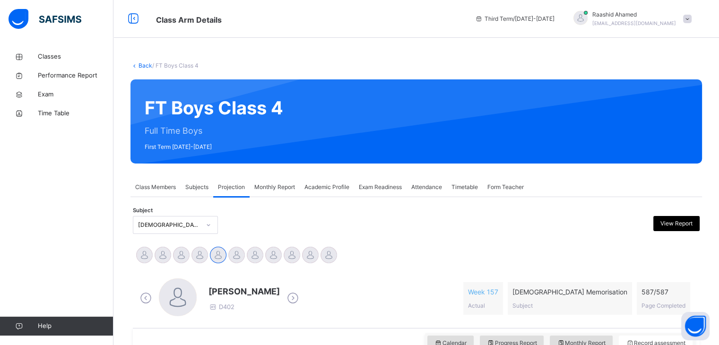
click at [389, 194] on div "Exam Readiness" at bounding box center [380, 187] width 52 height 19
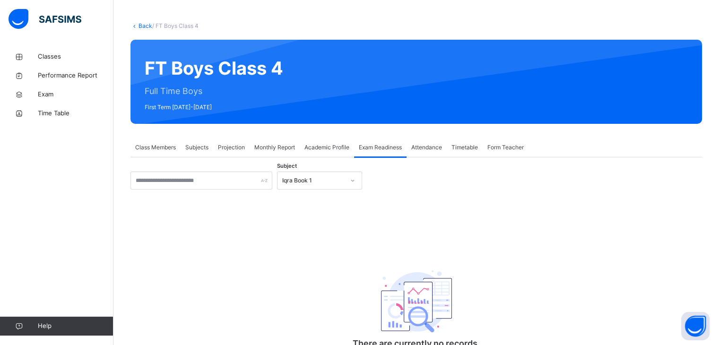
scroll to position [42, 0]
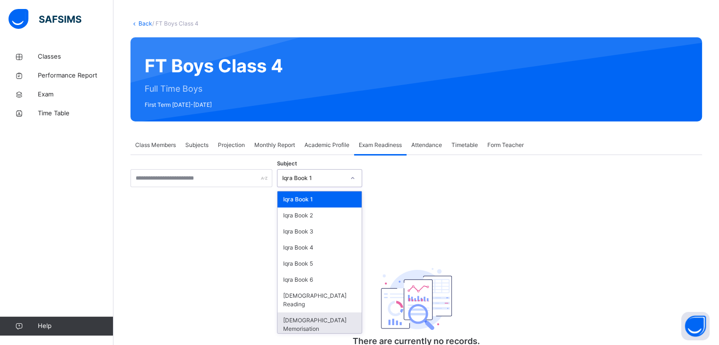
click at [306, 312] on div "[DEMOGRAPHIC_DATA] Memorisation" at bounding box center [319, 324] width 84 height 25
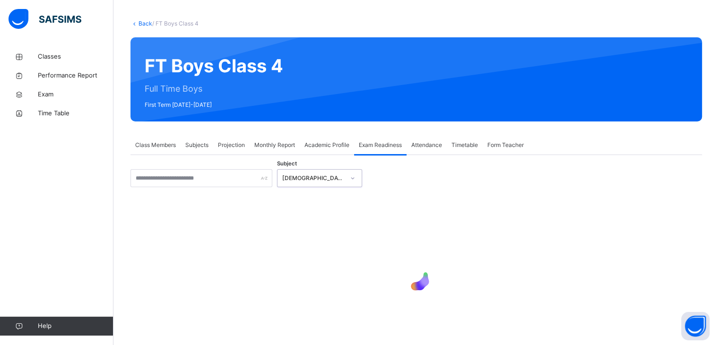
click at [293, 298] on div at bounding box center [415, 277] width 571 height 180
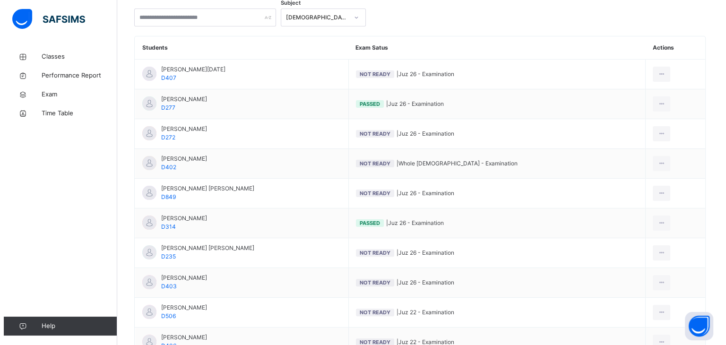
scroll to position [196, 0]
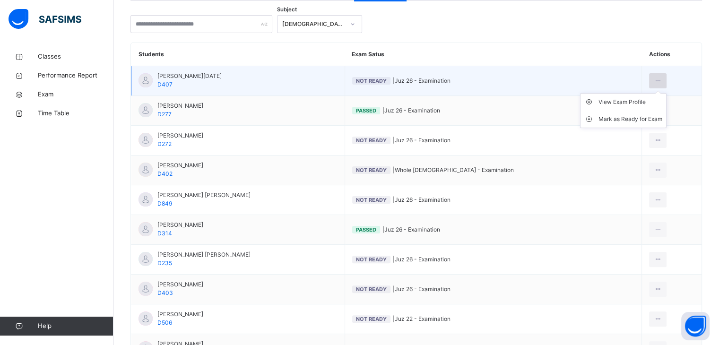
click at [661, 74] on div at bounding box center [657, 80] width 17 height 15
click at [635, 114] on div "Mark as Ready for Exam" at bounding box center [630, 118] width 64 height 9
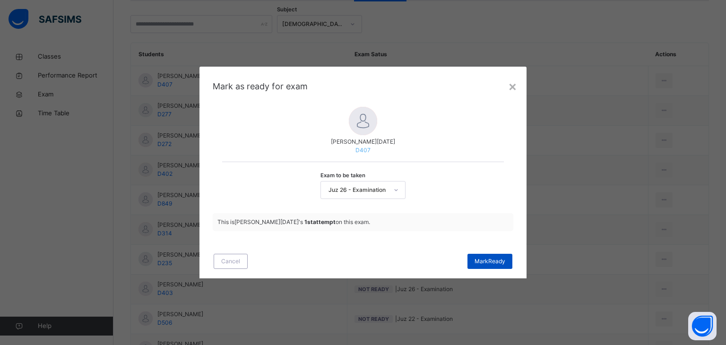
click at [500, 267] on div "[PERSON_NAME]" at bounding box center [489, 261] width 45 height 15
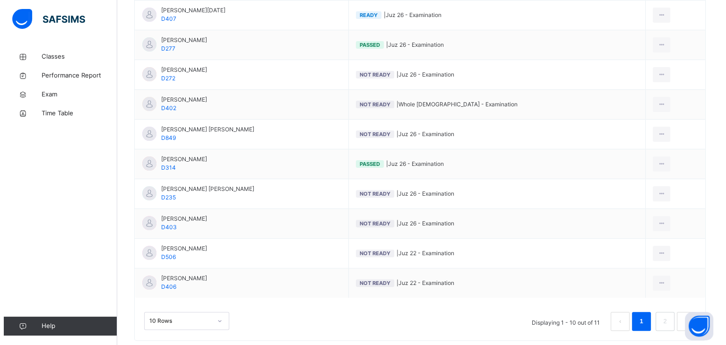
scroll to position [281, 0]
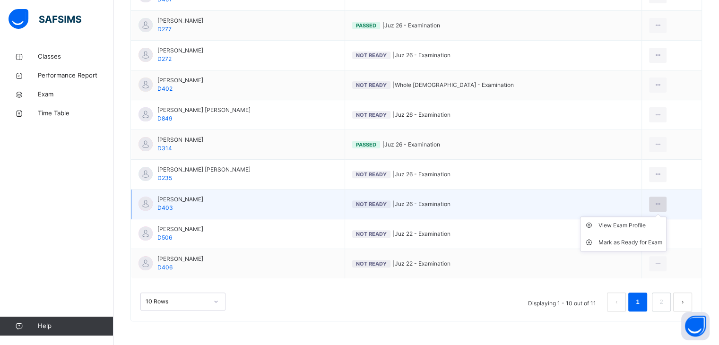
click at [654, 204] on icon at bounding box center [658, 204] width 8 height 9
click at [632, 242] on div "Mark as Ready for Exam" at bounding box center [630, 242] width 64 height 9
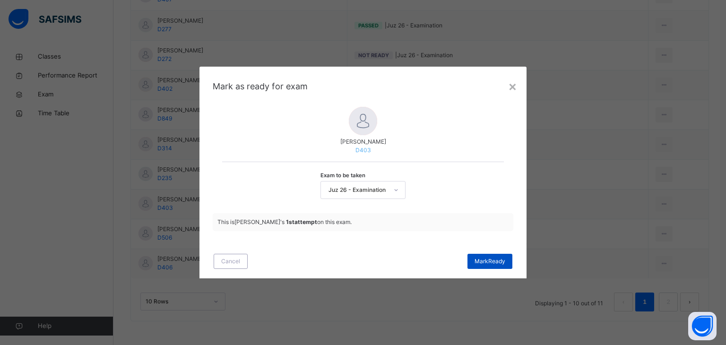
click at [499, 266] on div "[PERSON_NAME]" at bounding box center [489, 261] width 45 height 15
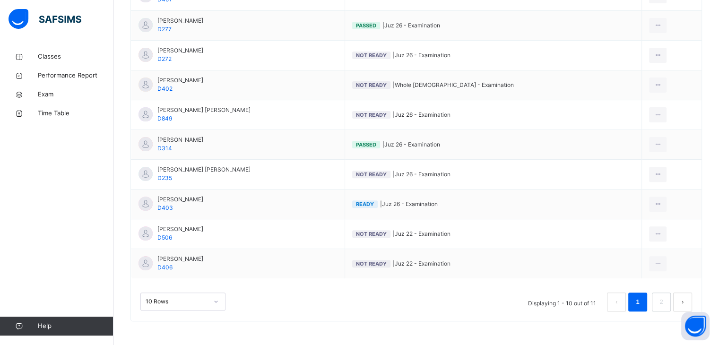
scroll to position [281, 0]
click at [665, 297] on link "2" at bounding box center [660, 302] width 9 height 12
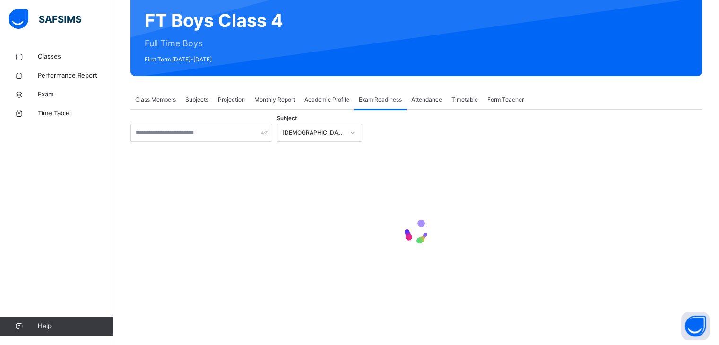
scroll to position [13, 0]
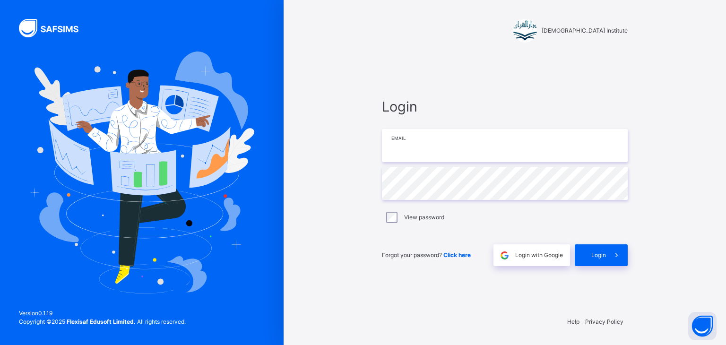
type input "**********"
